Goal: Transaction & Acquisition: Book appointment/travel/reservation

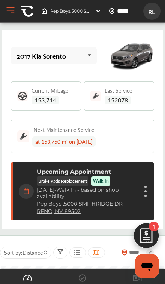
click at [143, 173] on div "Upcoming Appointment Brake Pads Replacement Walk-In Wednesday, Oct 1 - Walk In …" at bounding box center [83, 191] width 129 height 46
click at [144, 196] on div "Cancel appointment Modify appointment Show details" at bounding box center [145, 191] width 4 height 13
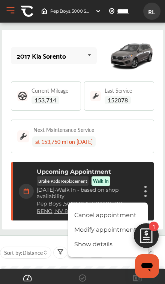
click at [114, 214] on li "Cancel appointment" at bounding box center [107, 215] width 79 height 13
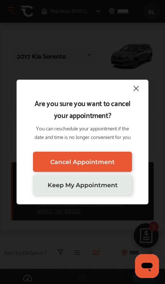
click at [112, 159] on span "Cancel Appointment" at bounding box center [82, 162] width 64 height 7
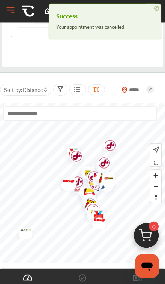
scroll to position [126, 0]
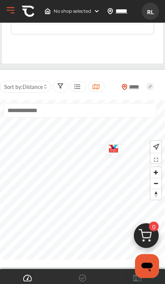
click at [116, 145] on img "Map marker" at bounding box center [111, 150] width 20 height 24
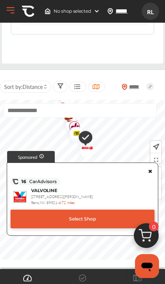
click at [106, 216] on div "Select Shop" at bounding box center [82, 219] width 144 height 19
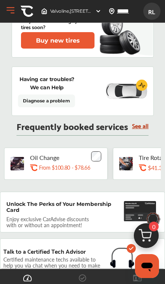
scroll to position [451, 0]
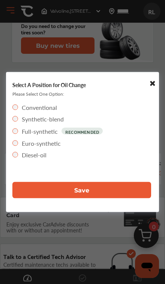
click at [54, 112] on label "Conventional" at bounding box center [39, 107] width 35 height 9
click at [110, 199] on button "Save" at bounding box center [81, 190] width 138 height 16
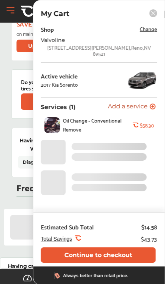
scroll to position [0, 0]
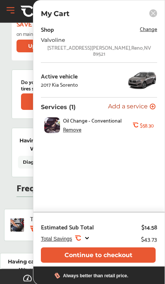
click at [21, 202] on div "Frequently booked services See all Tire Rotation .st0{fill:#FA4A1C;} $41.39 Add…" at bounding box center [82, 212] width 132 height 58
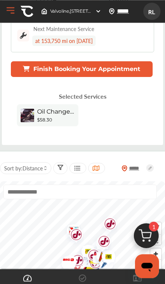
scroll to position [101, 0]
click at [147, 236] on img at bounding box center [146, 238] width 36 height 36
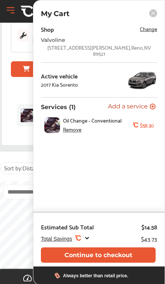
click at [110, 252] on button "Continue to checkout" at bounding box center [98, 255] width 115 height 15
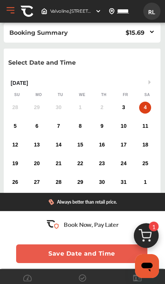
click at [125, 114] on div "3" at bounding box center [124, 108] width 12 height 12
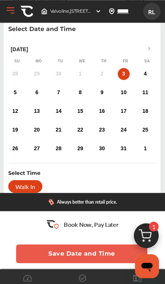
scroll to position [37, 0]
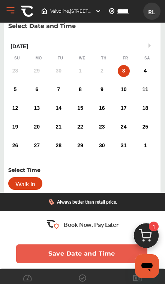
click at [110, 263] on button "Save Date and Time" at bounding box center [81, 254] width 131 height 19
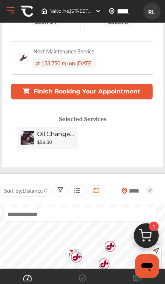
scroll to position [79, 0]
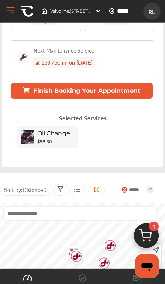
click at [151, 256] on img at bounding box center [146, 238] width 36 height 36
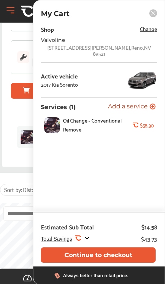
click at [125, 263] on button "Continue to checkout" at bounding box center [98, 255] width 115 height 15
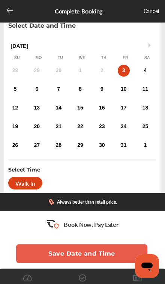
scroll to position [37, 0]
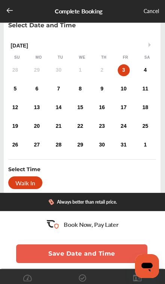
click at [34, 187] on div "Walk In" at bounding box center [25, 183] width 34 height 13
click at [37, 186] on div "Walk In" at bounding box center [25, 183] width 34 height 13
click at [15, 189] on div "Walk In" at bounding box center [25, 183] width 34 height 13
click at [18, 193] on div "Select Date and Time Next Month [DATE] Su Mo Tu We Th Fr Sa 28 29 30 1 2 3 4 5 …" at bounding box center [82, 102] width 156 height 183
click at [25, 182] on div "Walk In" at bounding box center [25, 183] width 34 height 13
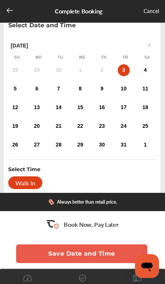
click at [18, 188] on div "Walk In" at bounding box center [25, 183] width 34 height 13
click at [18, 187] on div "Walk In" at bounding box center [25, 183] width 34 height 13
click at [19, 185] on div "Walk In" at bounding box center [25, 183] width 34 height 13
click at [100, 263] on button "Save Date and Time" at bounding box center [81, 254] width 131 height 19
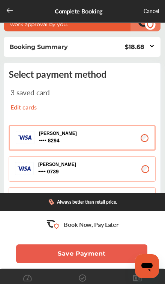
scroll to position [32, 0]
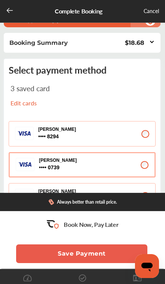
click at [113, 263] on button "Save Payment" at bounding box center [81, 254] width 131 height 19
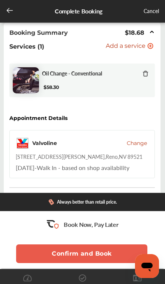
click at [110, 256] on button "Confirm and Book" at bounding box center [81, 254] width 131 height 19
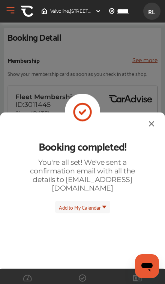
click at [147, 119] on img at bounding box center [151, 123] width 9 height 9
